Goal: Navigation & Orientation: Find specific page/section

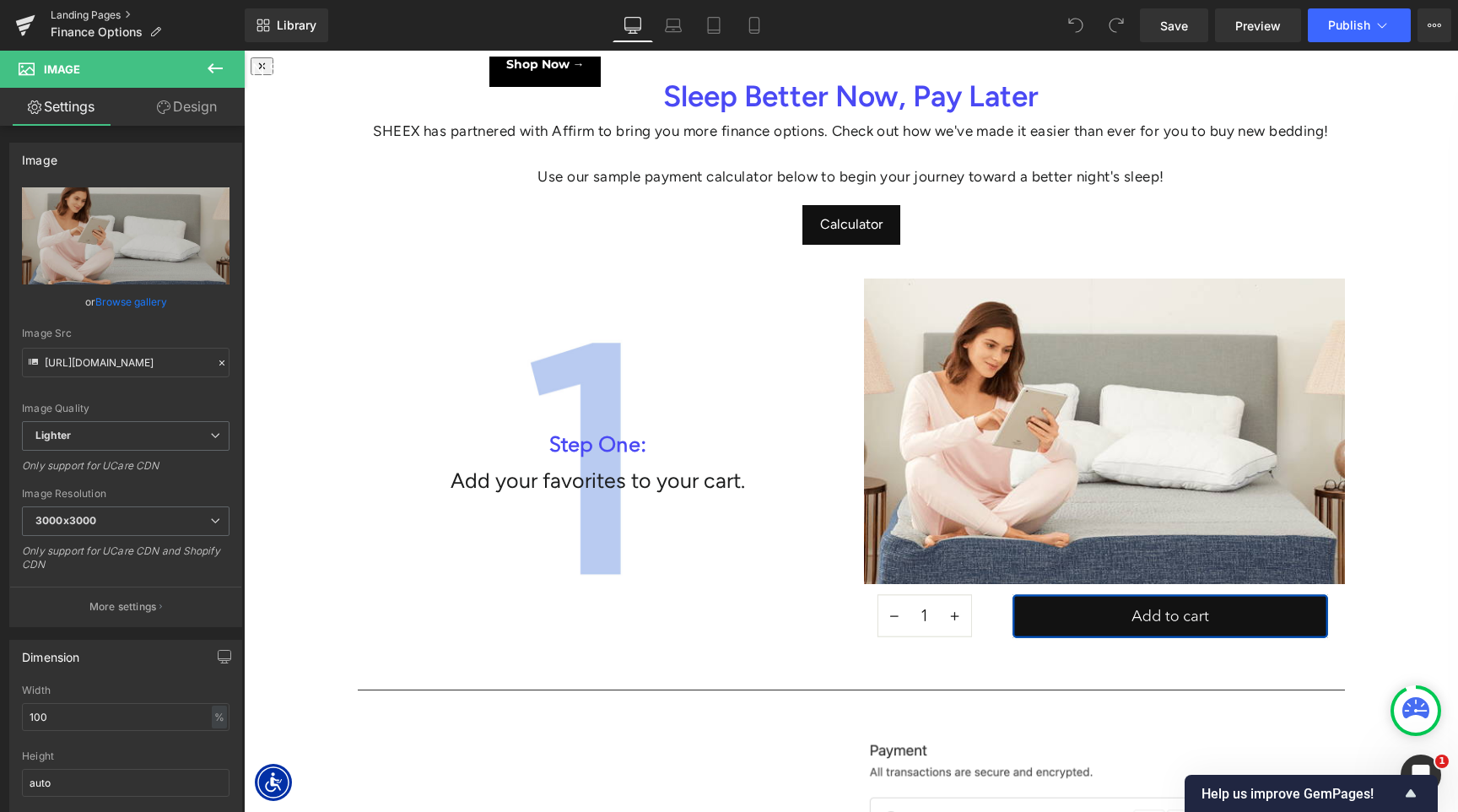
click at [75, 12] on link "Landing Pages" at bounding box center [148, 15] width 194 height 14
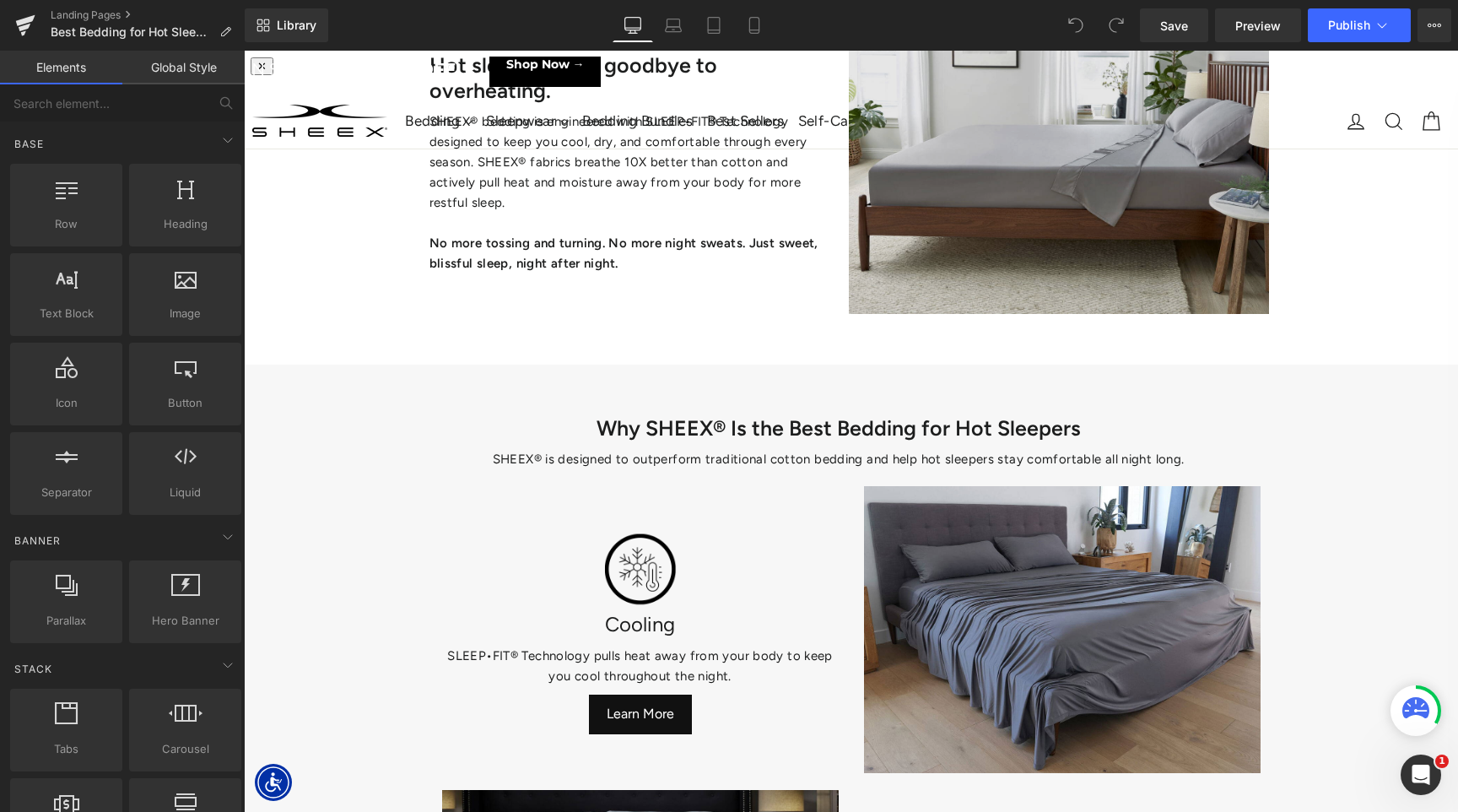
scroll to position [286, 0]
